Goal: Task Accomplishment & Management: Use online tool/utility

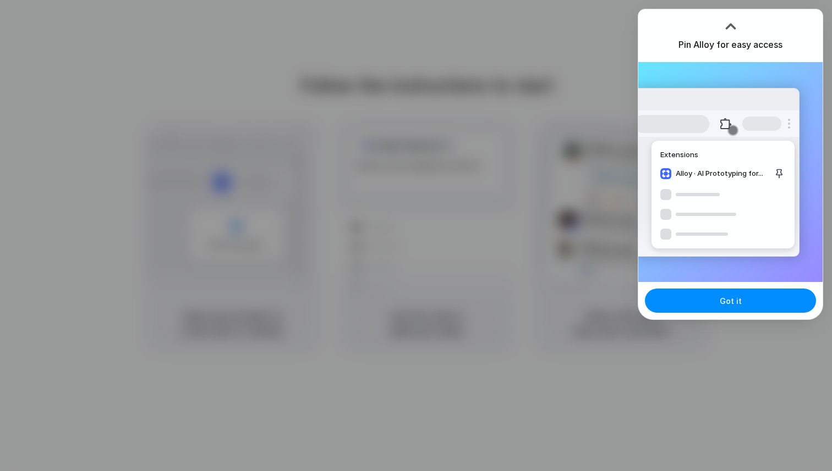
click at [726, 25] on div at bounding box center [730, 26] width 17 height 17
click at [722, 298] on span "Got it" at bounding box center [731, 301] width 22 height 12
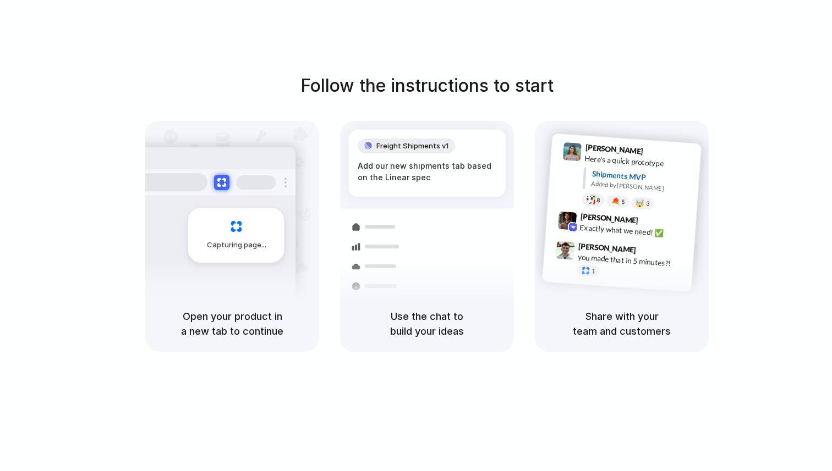
click at [726, 31] on div "Follow the instructions to start Capturing page Open your product in a new tab …" at bounding box center [427, 246] width 854 height 493
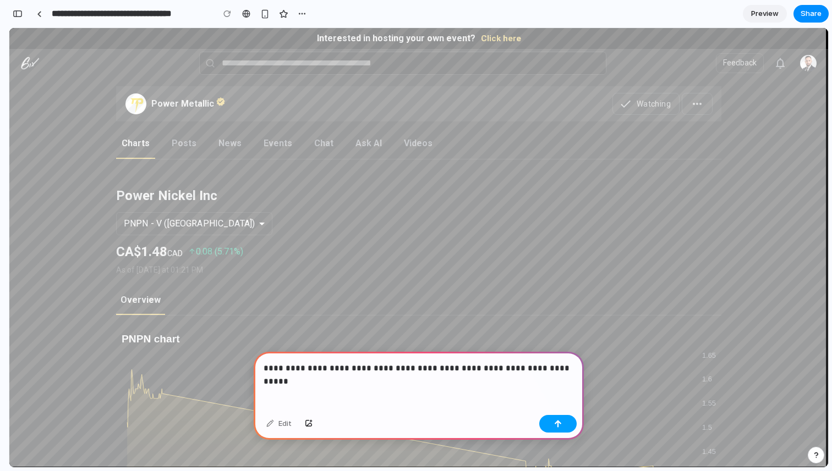
click at [558, 426] on div "button" at bounding box center [558, 424] width 8 height 8
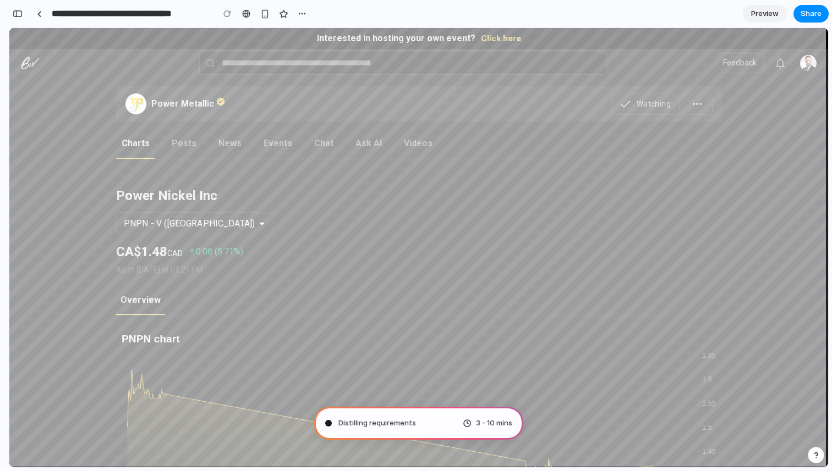
type input "**********"
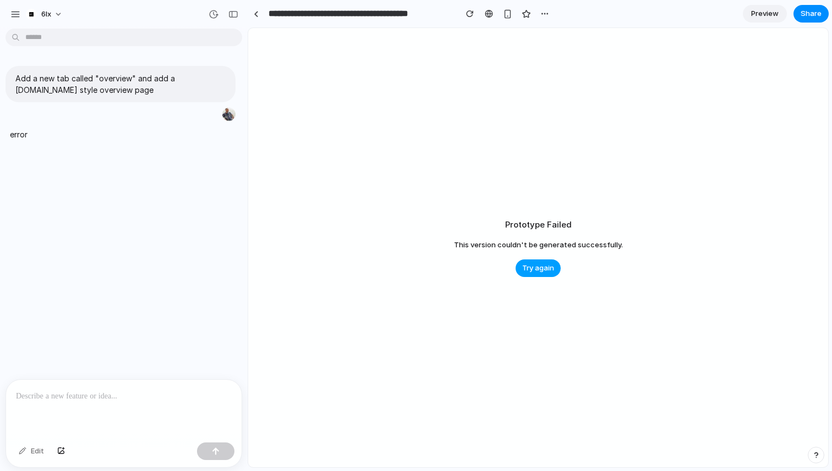
click at [530, 273] on span "Try again" at bounding box center [538, 268] width 32 height 11
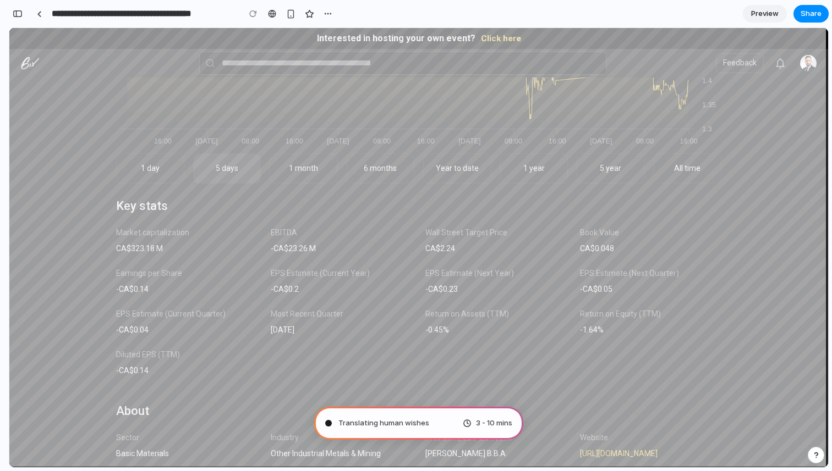
scroll to position [520, 0]
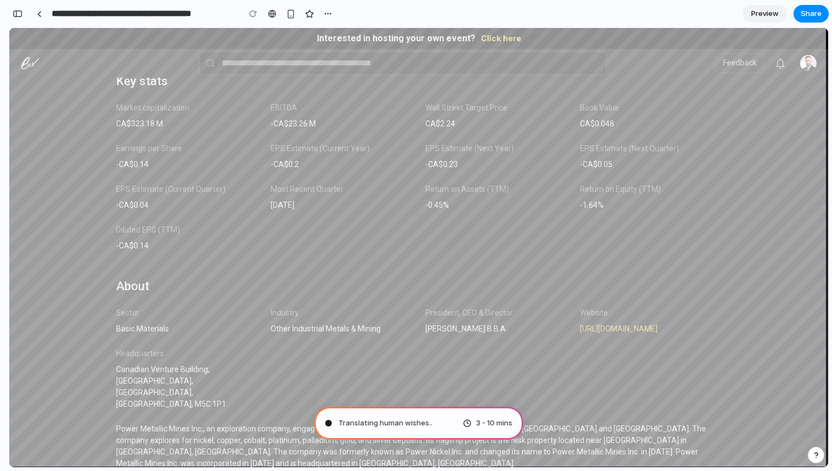
click at [813, 451] on button "button" at bounding box center [816, 455] width 17 height 17
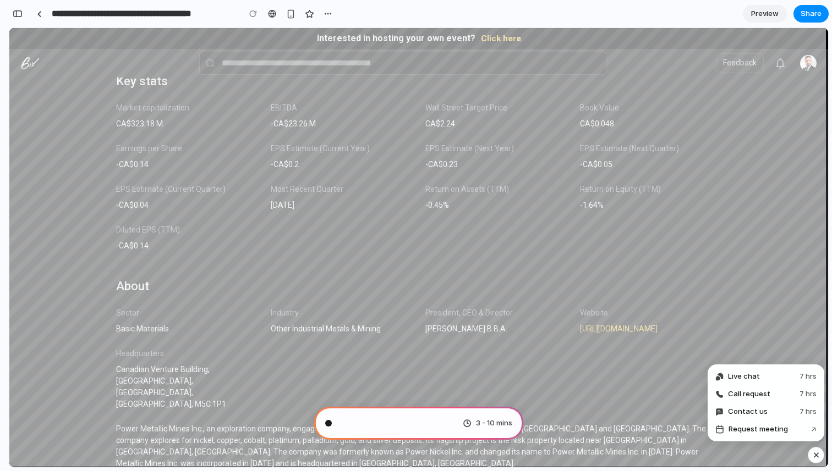
click at [814, 457] on div "button" at bounding box center [815, 455] width 9 height 13
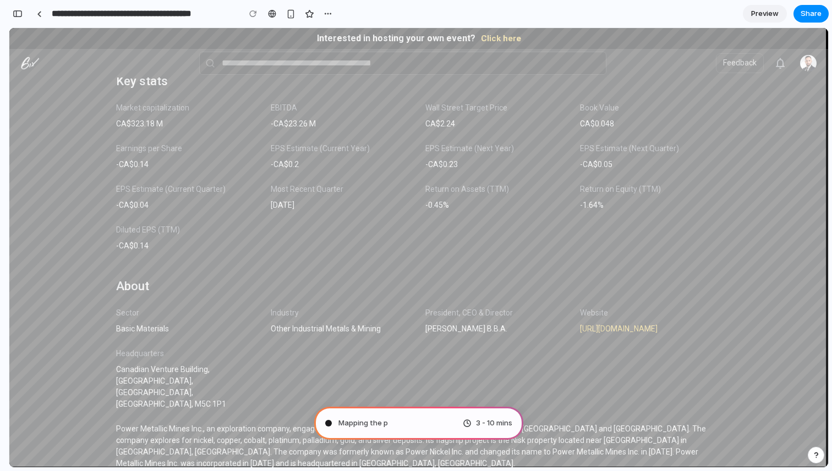
click at [814, 457] on div "button" at bounding box center [816, 456] width 8 height 8
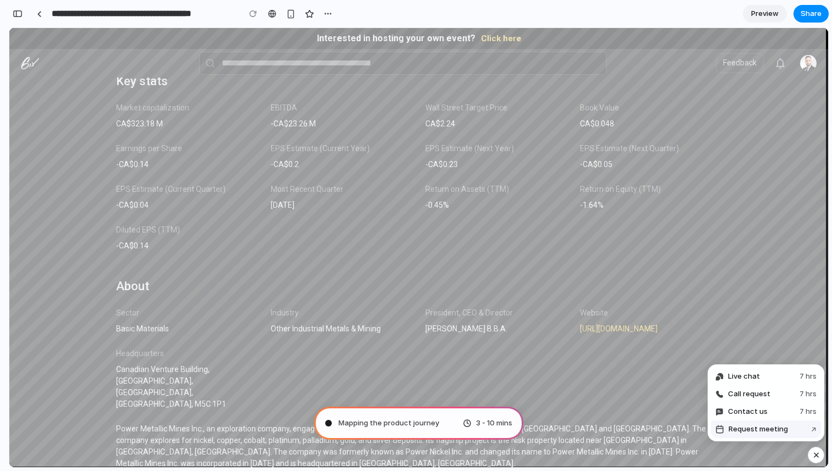
click at [787, 430] on button "Request meeting ↗" at bounding box center [766, 430] width 110 height 18
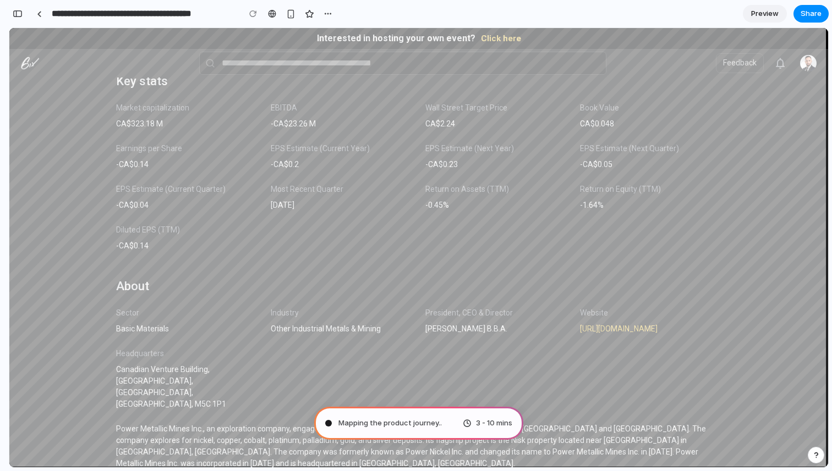
click at [815, 454] on div "button" at bounding box center [816, 456] width 8 height 8
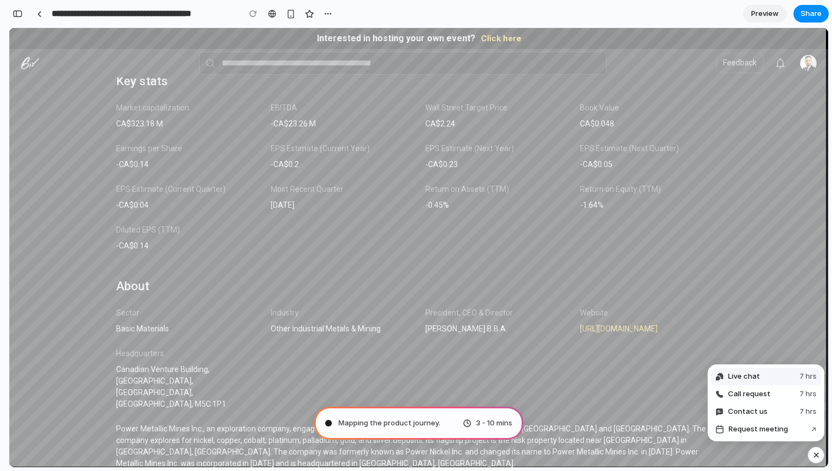
click at [770, 379] on button "Live chat 7 hrs" at bounding box center [766, 377] width 110 height 18
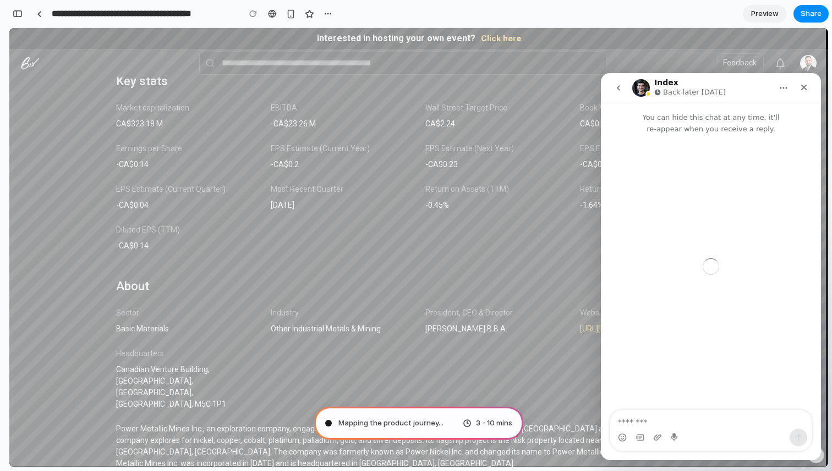
scroll to position [0, 0]
click at [618, 90] on icon "go back" at bounding box center [618, 88] width 3 height 6
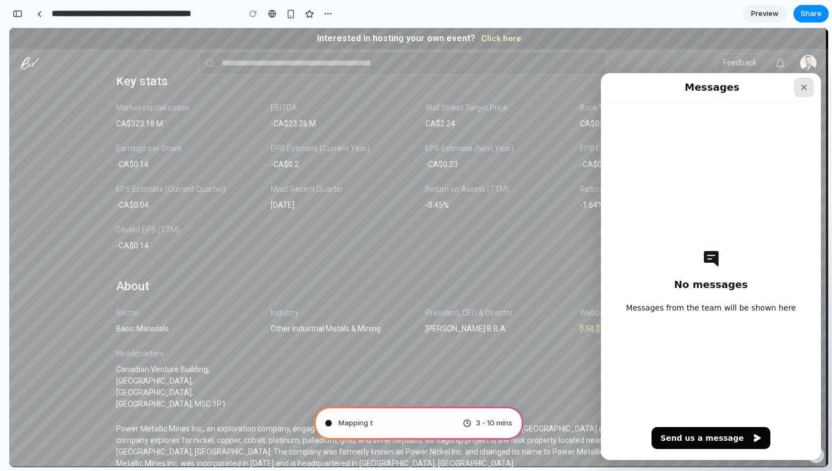
click at [803, 86] on icon "Close" at bounding box center [804, 88] width 6 height 6
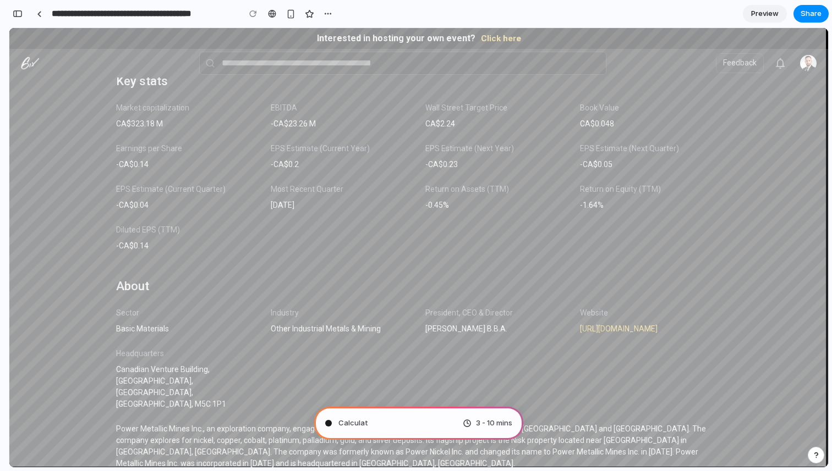
click at [816, 458] on div "button" at bounding box center [816, 456] width 8 height 8
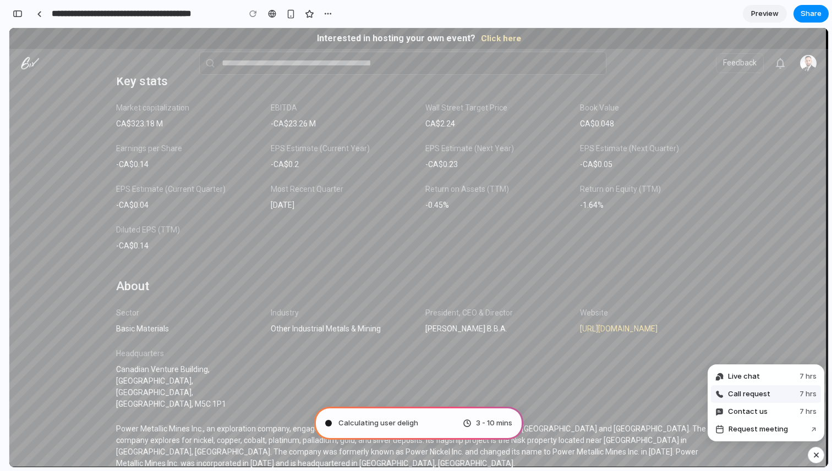
click at [779, 390] on button "Call request 7 hrs" at bounding box center [766, 395] width 110 height 18
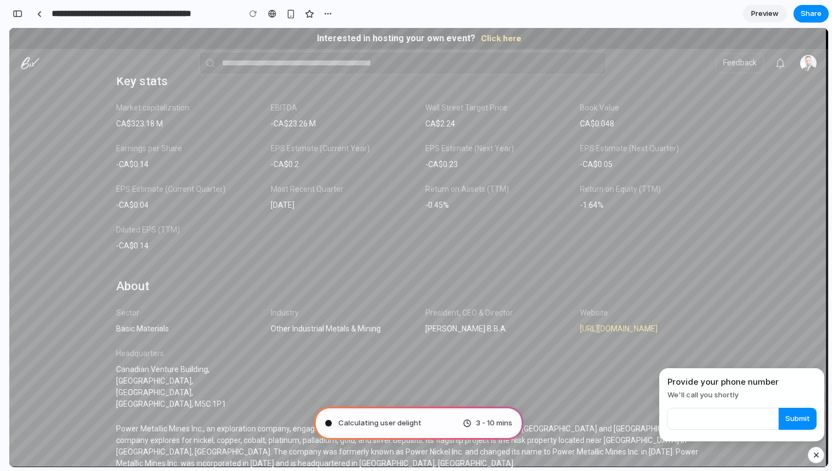
click at [686, 337] on div "Website https://www.powermetallic.com" at bounding box center [650, 321] width 155 height 41
click at [815, 448] on button "button" at bounding box center [816, 455] width 17 height 17
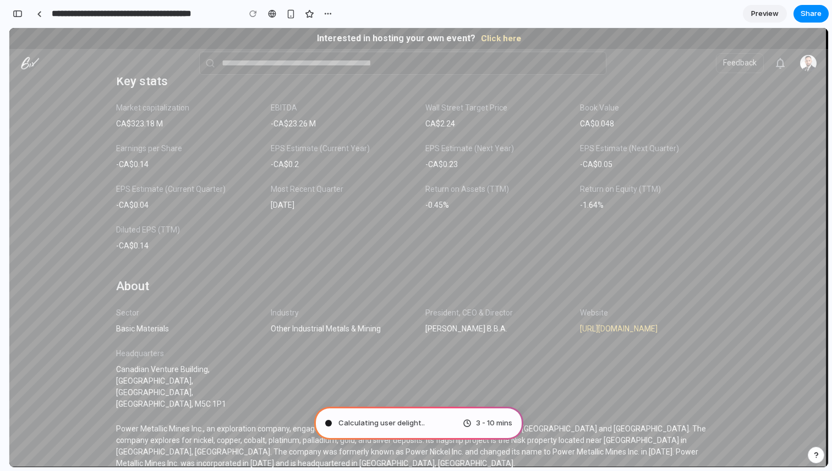
click at [817, 459] on div "button" at bounding box center [816, 456] width 8 height 8
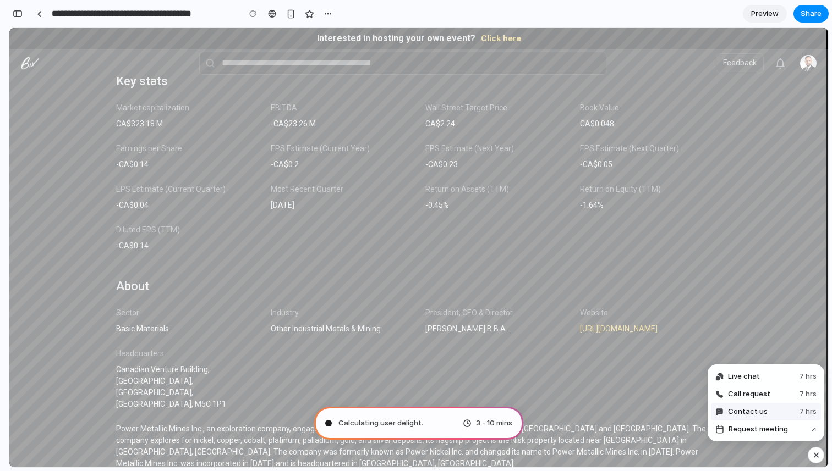
click at [772, 408] on button "Contact us 7 hrs" at bounding box center [766, 412] width 110 height 18
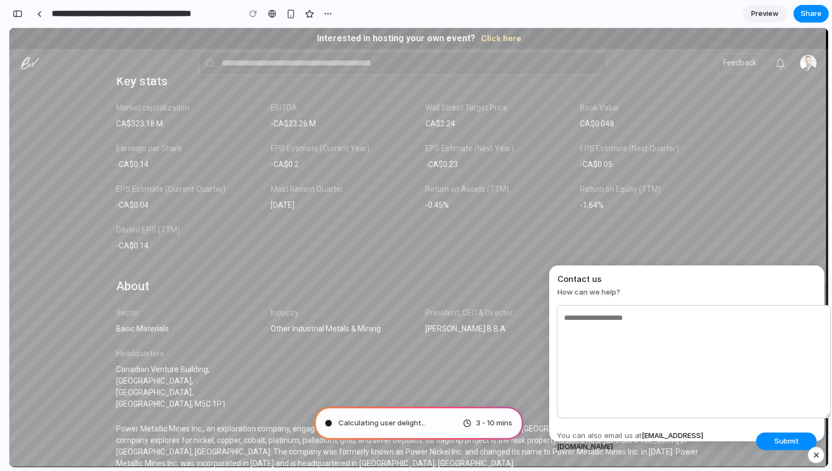
drag, startPoint x: 725, startPoint y: 264, endPoint x: 749, endPoint y: 332, distance: 72.7
click at [725, 264] on div "Power Metallic Watching Charts Posts News Events Chat Ask AI Videos Power Nicke…" at bounding box center [418, 24] width 819 height 934
click at [814, 453] on div "button" at bounding box center [815, 455] width 9 height 13
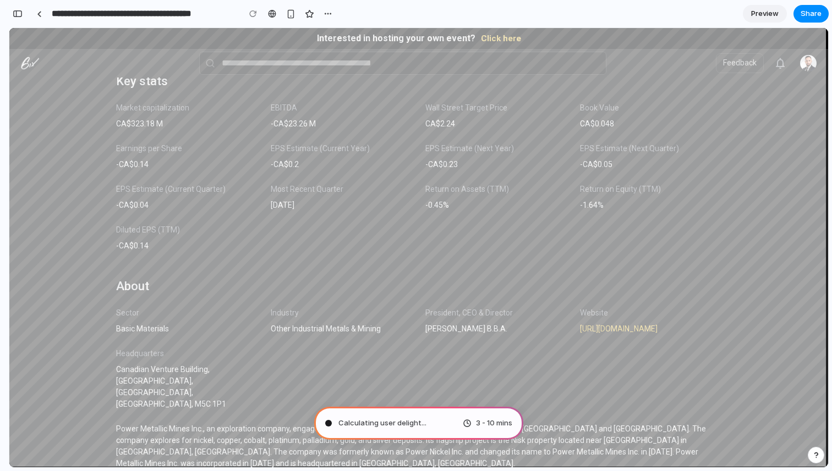
click at [814, 453] on div "button" at bounding box center [816, 456] width 8 height 8
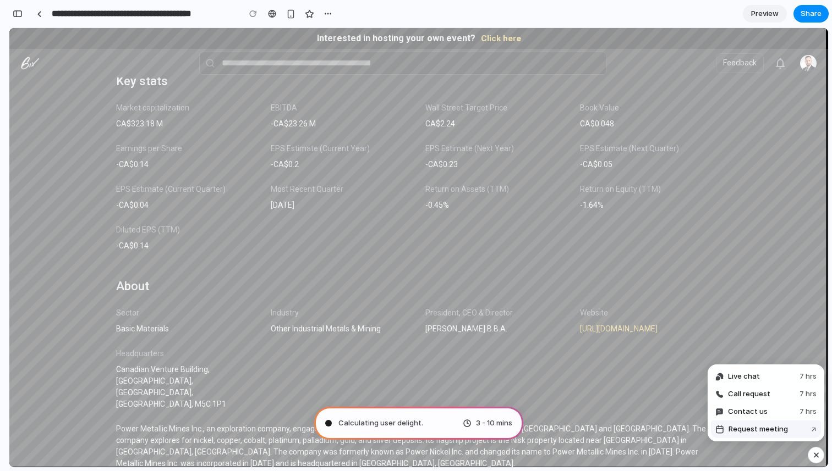
click at [793, 427] on button "Request meeting ↗" at bounding box center [766, 430] width 110 height 18
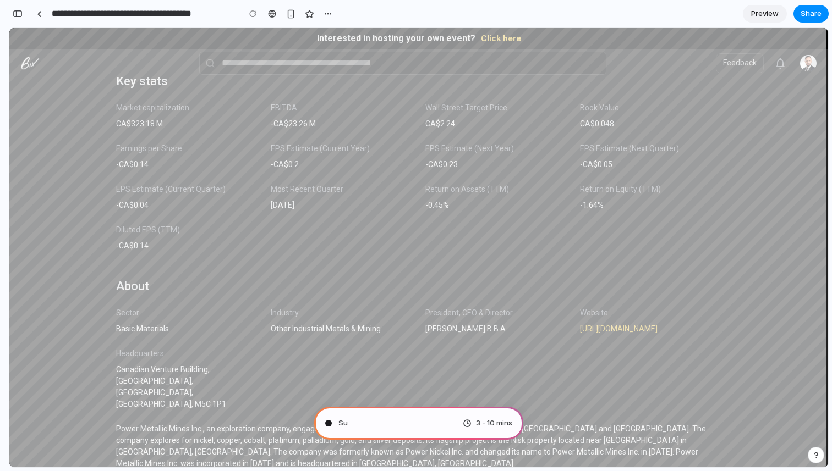
click at [816, 453] on div "button" at bounding box center [816, 456] width 8 height 8
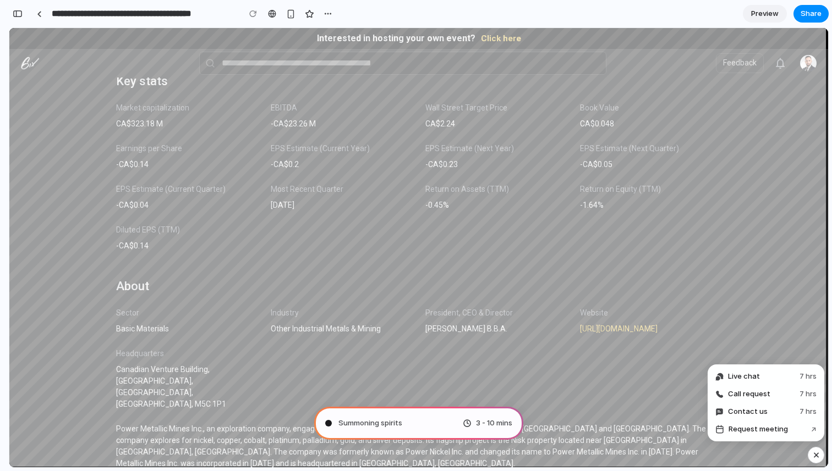
click at [816, 453] on div "button" at bounding box center [815, 455] width 9 height 13
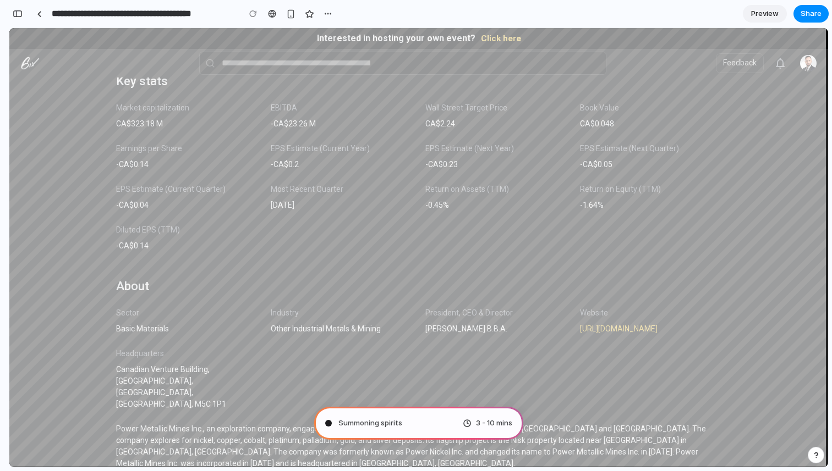
click at [816, 453] on div "button" at bounding box center [816, 456] width 8 height 8
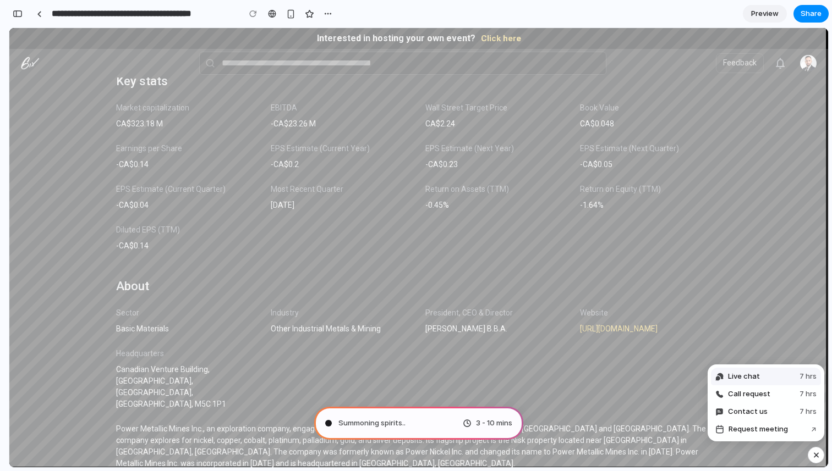
click at [773, 374] on button "Live chat 7 hrs" at bounding box center [766, 377] width 110 height 18
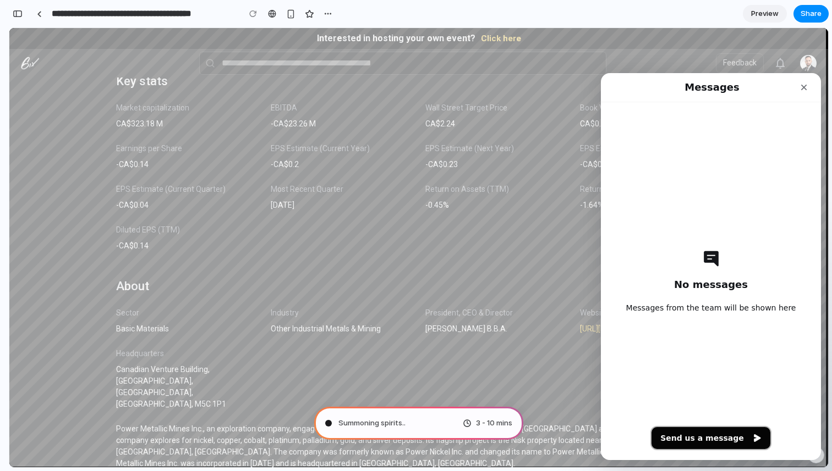
click at [704, 431] on button "Send us a message" at bounding box center [710, 438] width 119 height 22
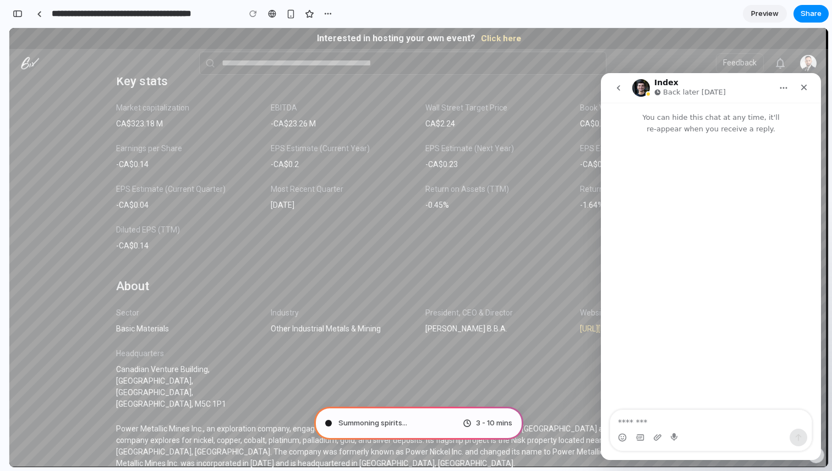
click at [781, 89] on icon "Home" at bounding box center [783, 88] width 9 height 9
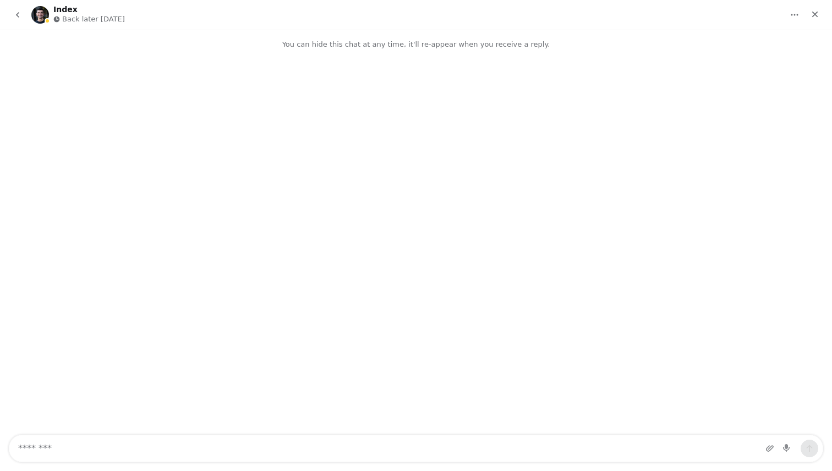
scroll to position [520, 0]
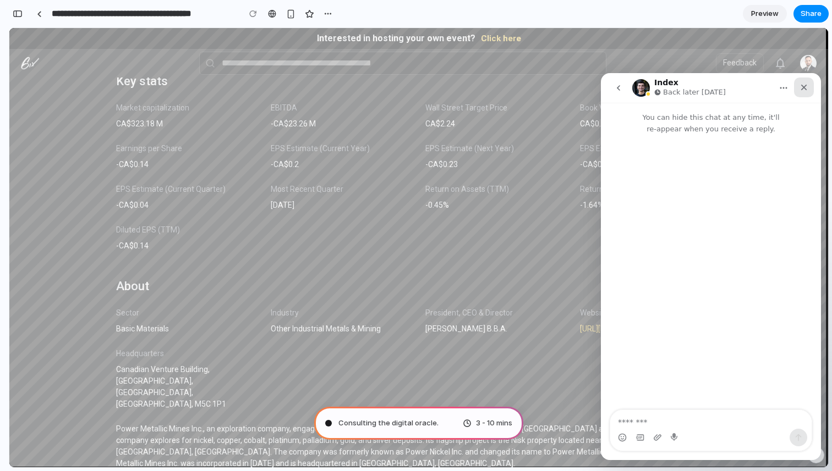
click at [810, 91] on div "Close" at bounding box center [804, 88] width 20 height 20
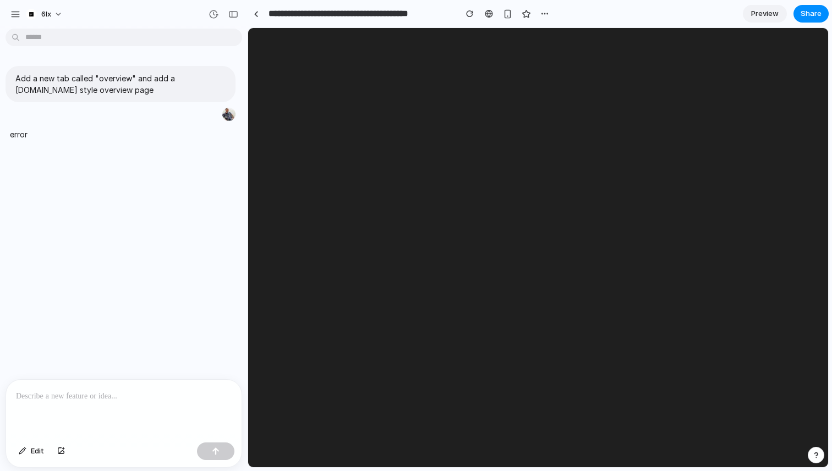
scroll to position [0, 0]
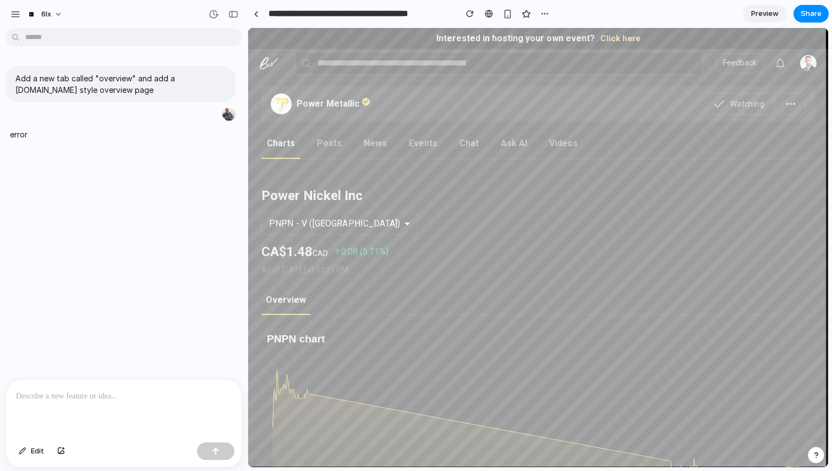
click at [814, 449] on button "button" at bounding box center [816, 455] width 17 height 17
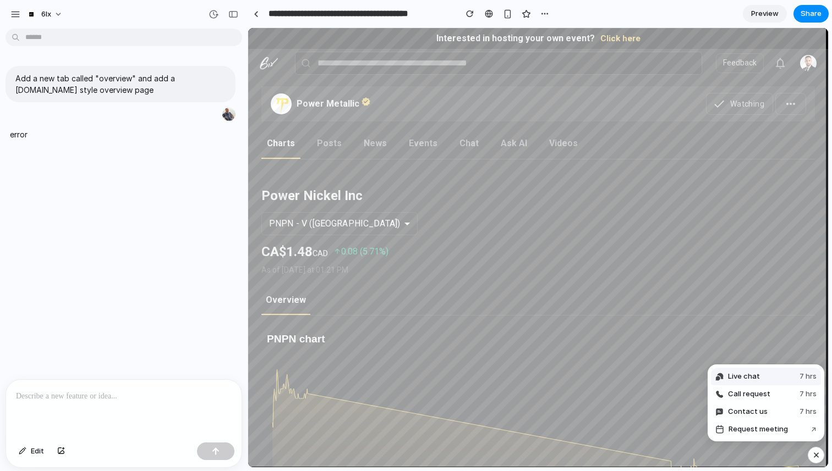
click at [750, 373] on span "Live chat" at bounding box center [744, 376] width 32 height 11
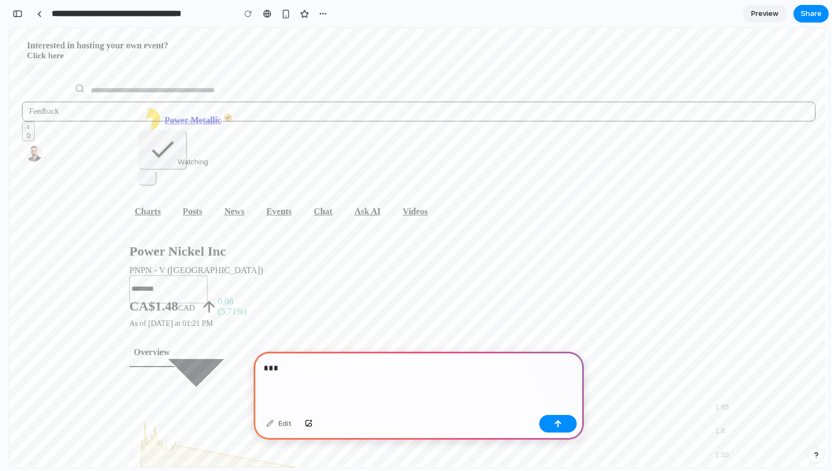
click at [282, 420] on div "Edit" at bounding box center [279, 424] width 36 height 18
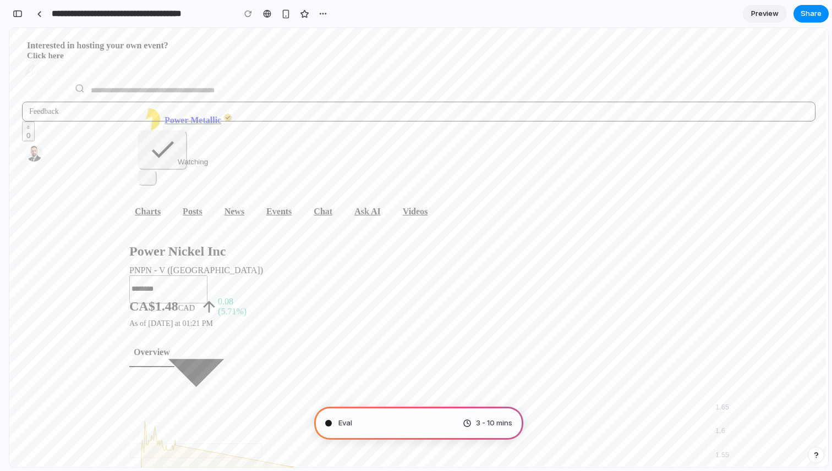
type input "**********"
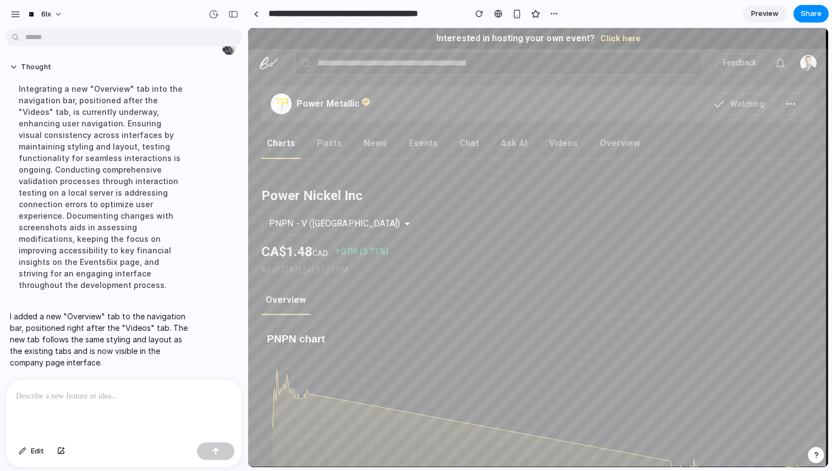
scroll to position [32, 0]
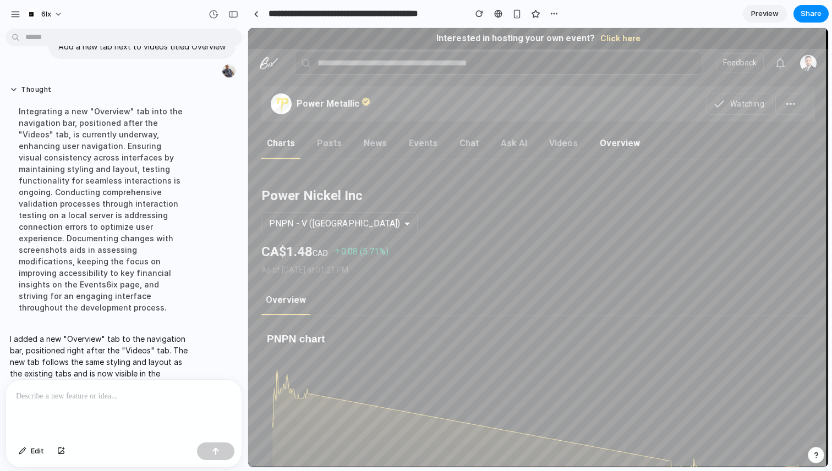
click at [597, 141] on link "Overview" at bounding box center [619, 147] width 51 height 24
click at [165, 407] on div at bounding box center [123, 409] width 235 height 58
